Goal: Information Seeking & Learning: Learn about a topic

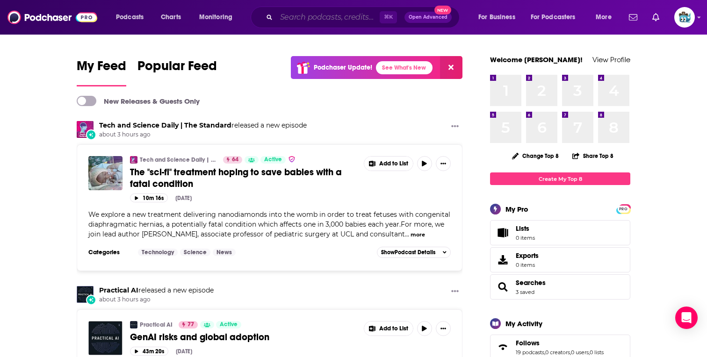
click at [292, 14] on input "Search podcasts, credits, & more..." at bounding box center [327, 17] width 103 height 15
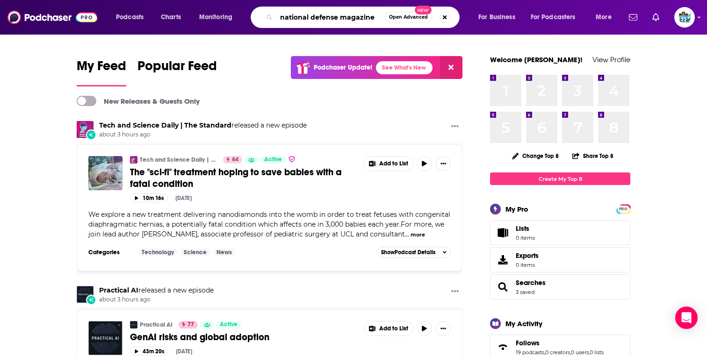
type input "national defense magazine"
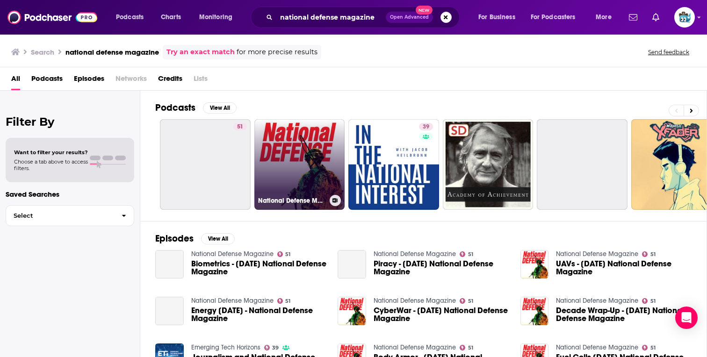
click at [286, 139] on link "National Defense Magazine" at bounding box center [299, 164] width 91 height 91
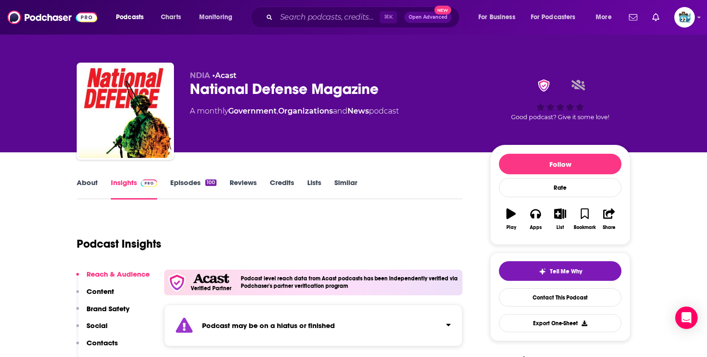
click at [173, 184] on link "Episodes 100" at bounding box center [193, 188] width 46 height 21
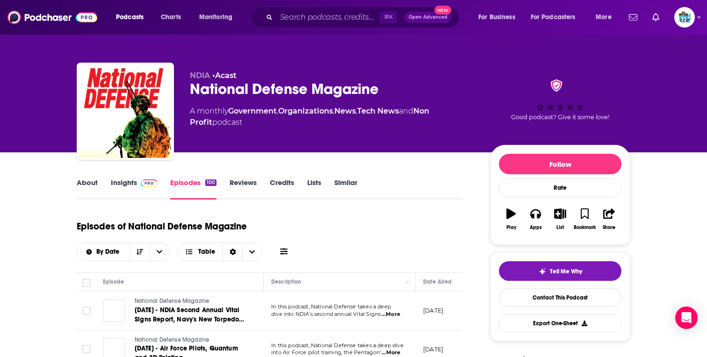
click at [86, 186] on link "About" at bounding box center [87, 188] width 21 height 21
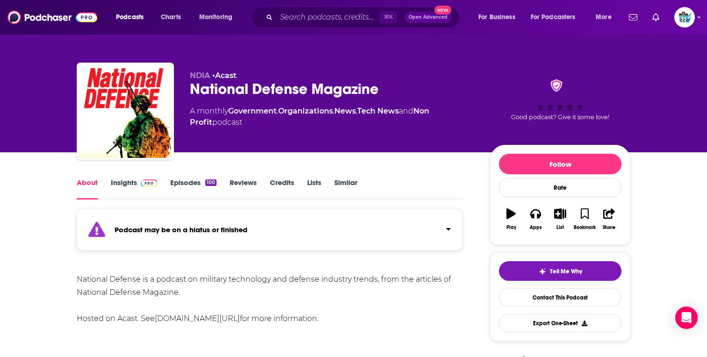
click at [125, 180] on link "Insights" at bounding box center [134, 188] width 46 height 21
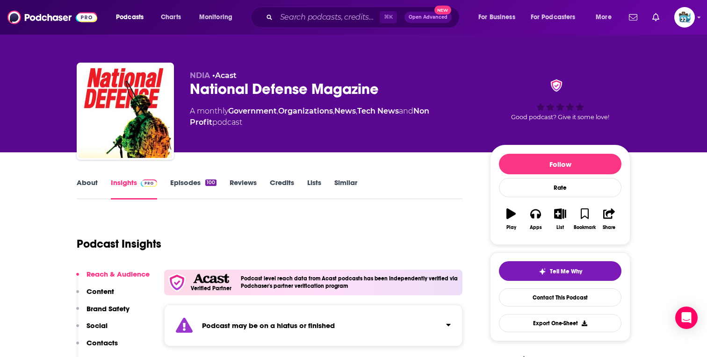
click at [182, 188] on link "Episodes 100" at bounding box center [193, 188] width 46 height 21
